Goal: Task Accomplishment & Management: Manage account settings

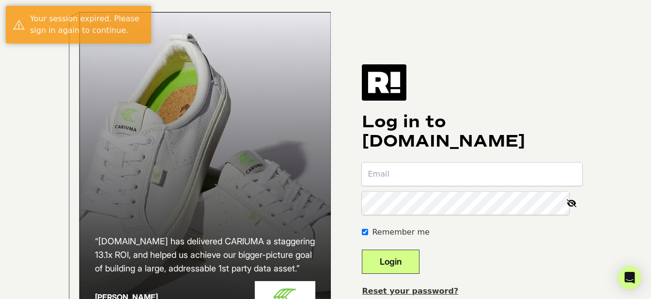
click at [450, 175] on input "email" at bounding box center [472, 174] width 221 height 23
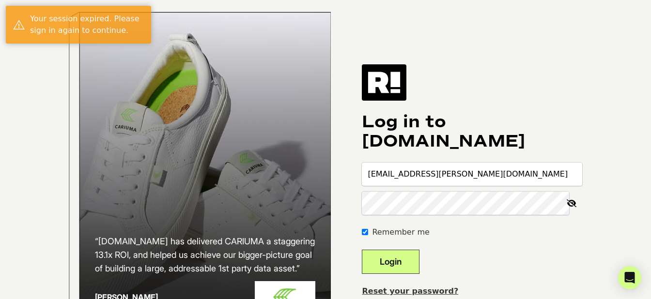
type input "[EMAIL_ADDRESS][PERSON_NAME][DOMAIN_NAME]"
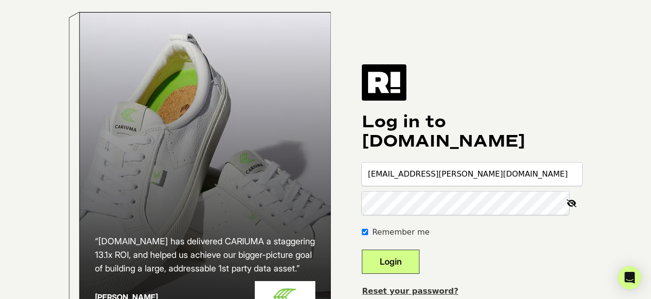
click at [410, 271] on button "Login" at bounding box center [391, 262] width 58 height 24
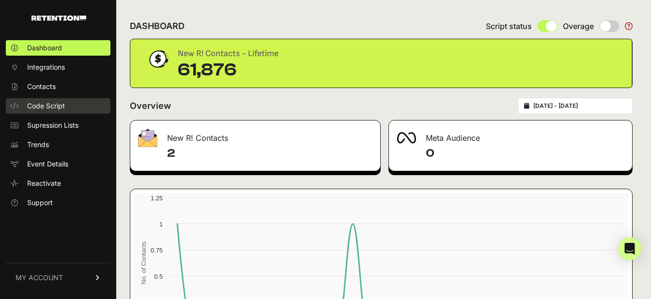
click at [59, 98] on link "Code Script" at bounding box center [58, 106] width 105 height 16
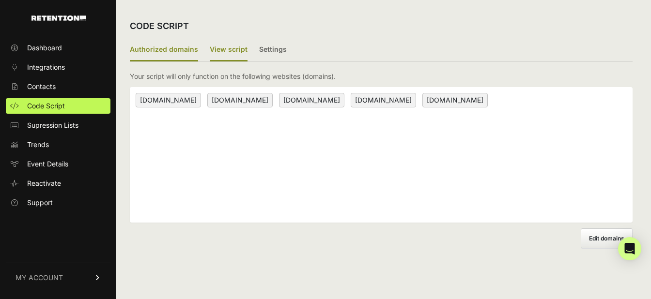
click at [227, 47] on label "View script" at bounding box center [229, 50] width 38 height 23
click at [0, 0] on input "View script" at bounding box center [0, 0] width 0 height 0
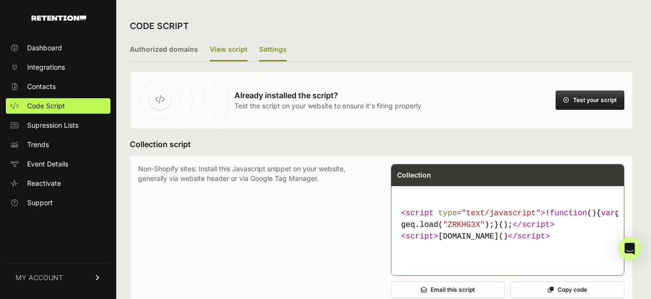
click at [279, 47] on label "Settings" at bounding box center [273, 50] width 28 height 23
click at [0, 0] on input "Settings" at bounding box center [0, 0] width 0 height 0
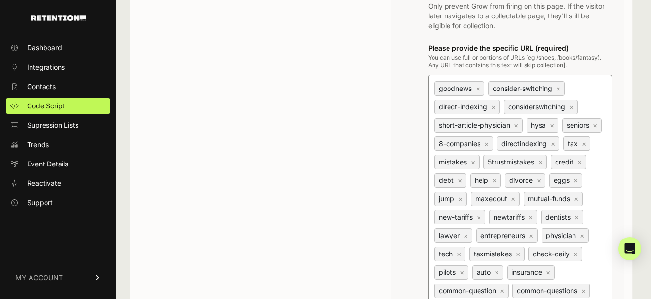
scroll to position [701, 0]
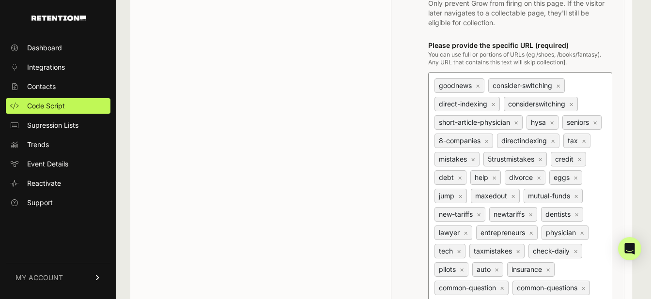
click at [95, 277] on icon at bounding box center [98, 278] width 7 height 6
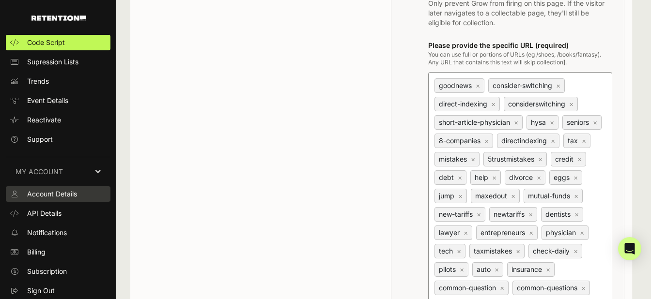
click at [83, 198] on link "Account Details" at bounding box center [58, 195] width 105 height 16
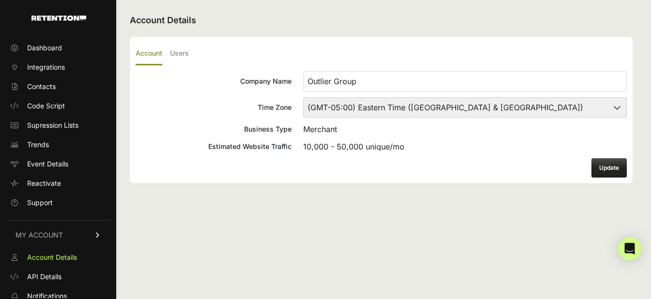
scroll to position [63, 0]
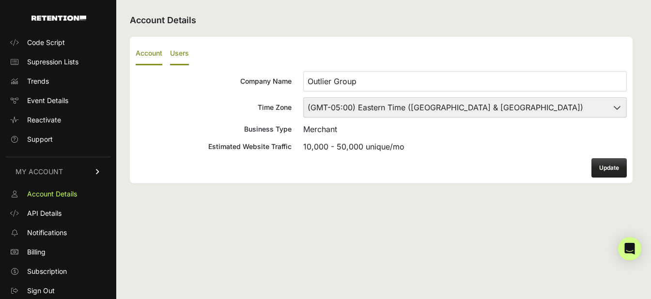
click at [184, 57] on label "Users" at bounding box center [179, 54] width 19 height 23
click at [0, 0] on input "Users" at bounding box center [0, 0] width 0 height 0
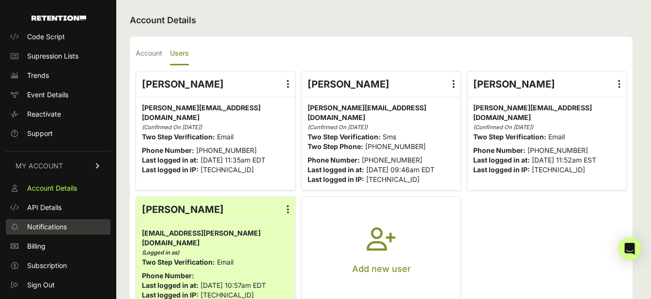
scroll to position [63, 0]
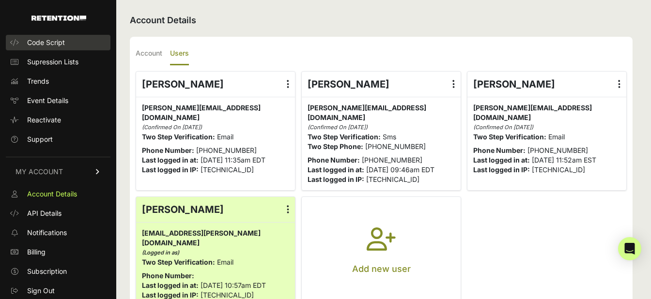
click at [69, 40] on link "Code Script" at bounding box center [58, 43] width 105 height 16
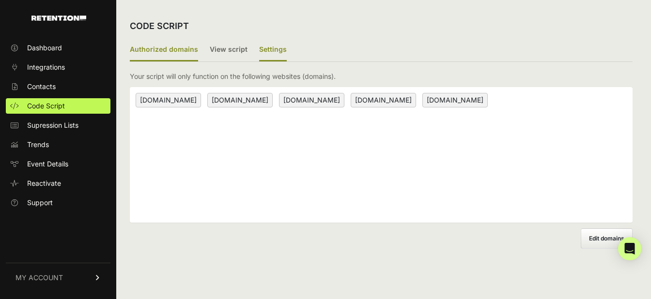
click at [276, 52] on label "Settings" at bounding box center [273, 50] width 28 height 23
click at [0, 0] on input "Settings" at bounding box center [0, 0] width 0 height 0
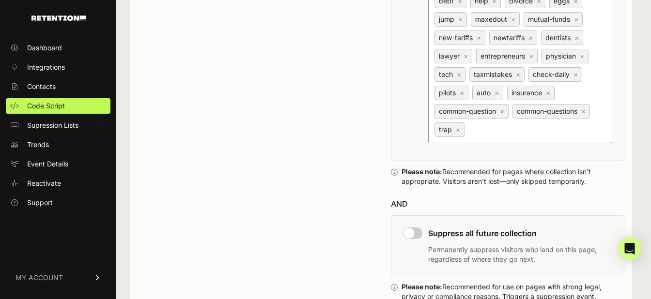
scroll to position [882, 0]
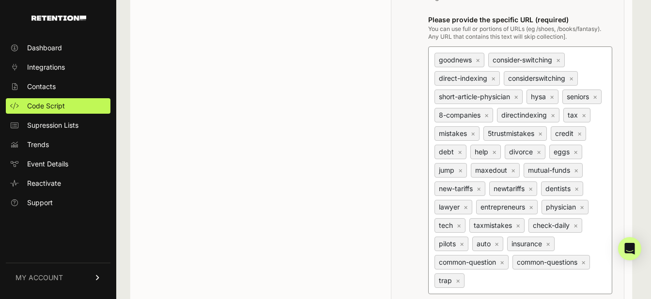
scroll to position [726, 0]
